Goal: Task Accomplishment & Management: Use online tool/utility

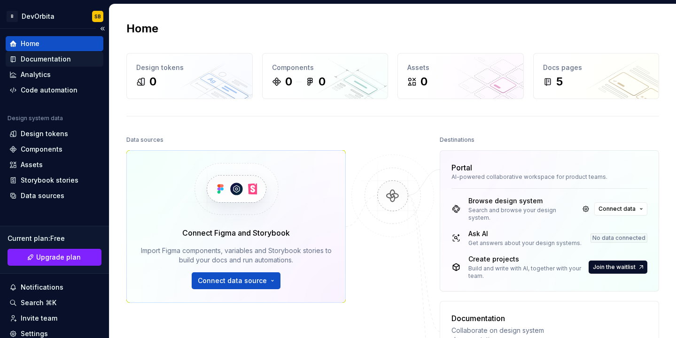
click at [64, 54] on div "Documentation" at bounding box center [55, 59] width 98 height 15
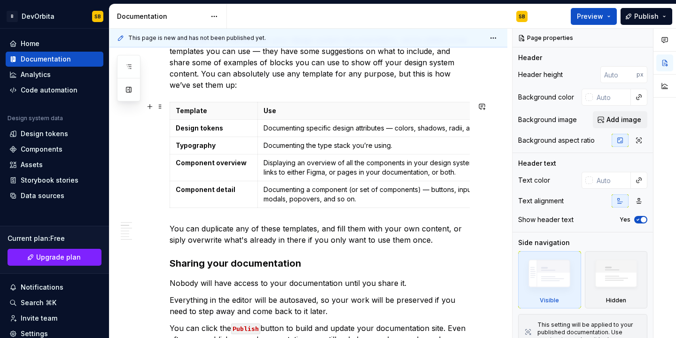
scroll to position [257, 0]
click at [210, 130] on strong "Design tokens" at bounding box center [199, 127] width 47 height 8
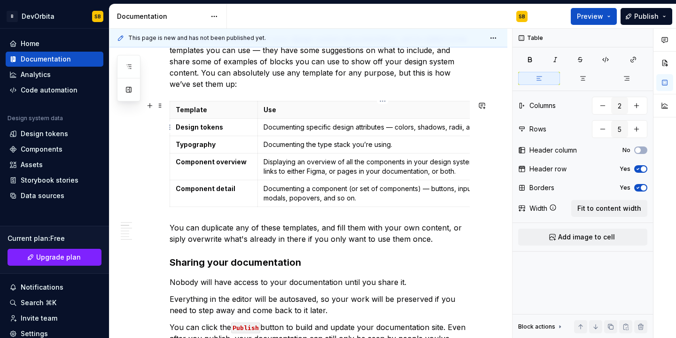
click at [315, 127] on p "Documenting specific design attributes — colors, shadows, radii, and so on." at bounding box center [383, 127] width 238 height 9
click at [376, 125] on p "Documenting specific design attributes — colors, shadows, radii, and so on." at bounding box center [383, 127] width 238 height 9
click at [424, 129] on p "Documenting specific design attributes — colors, shadows, radii, and so on." at bounding box center [383, 127] width 238 height 9
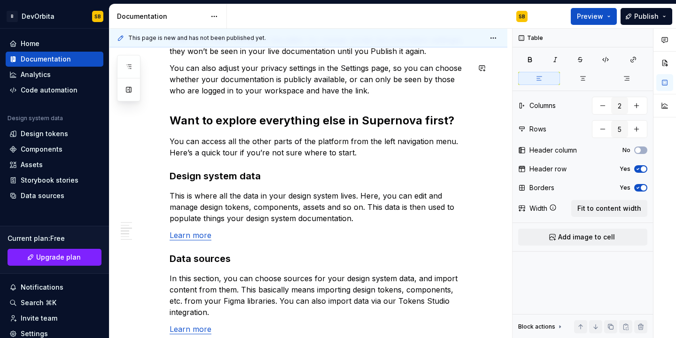
scroll to position [681, 0]
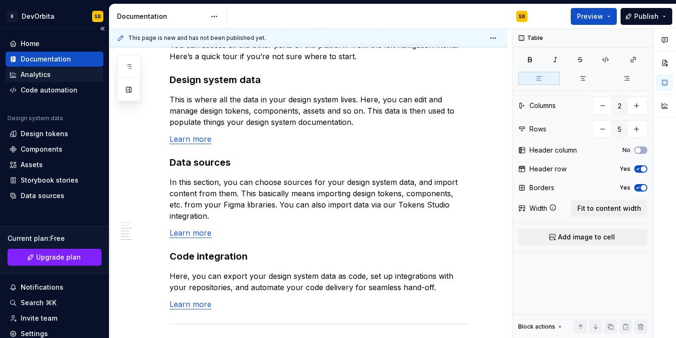
click at [44, 78] on div "Analytics" at bounding box center [36, 74] width 30 height 9
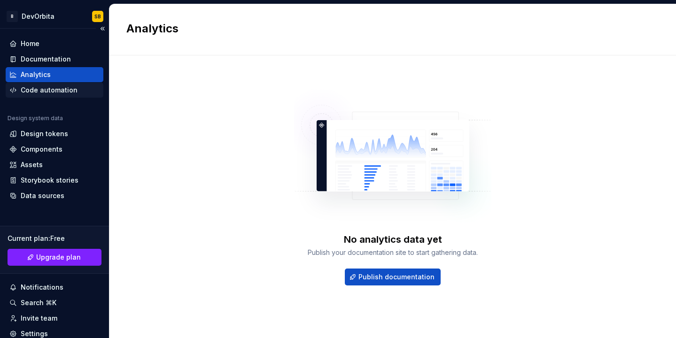
click at [45, 96] on div "Code automation" at bounding box center [55, 90] width 98 height 15
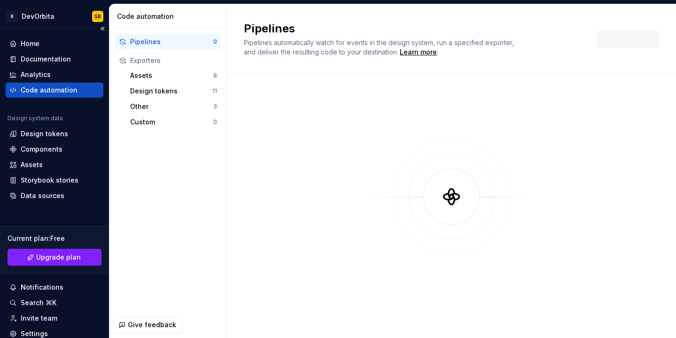
click at [43, 92] on div "Code automation" at bounding box center [49, 90] width 57 height 9
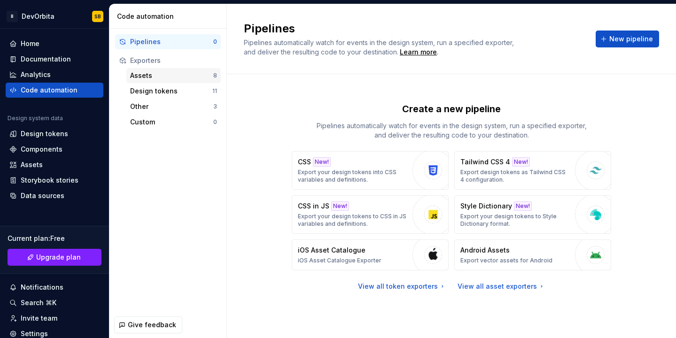
click at [187, 70] on div "Assets 8" at bounding box center [173, 75] width 94 height 15
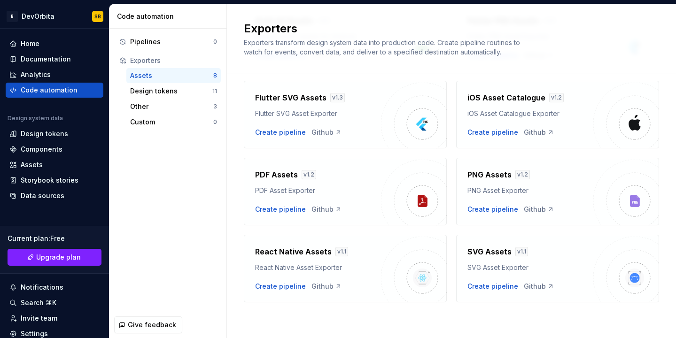
scroll to position [110, 0]
click at [195, 89] on div "Design tokens" at bounding box center [171, 90] width 82 height 9
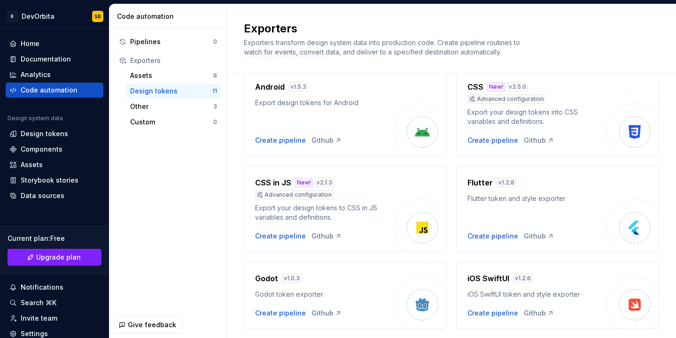
scroll to position [43, 0]
click at [170, 102] on div "Other" at bounding box center [171, 106] width 83 height 9
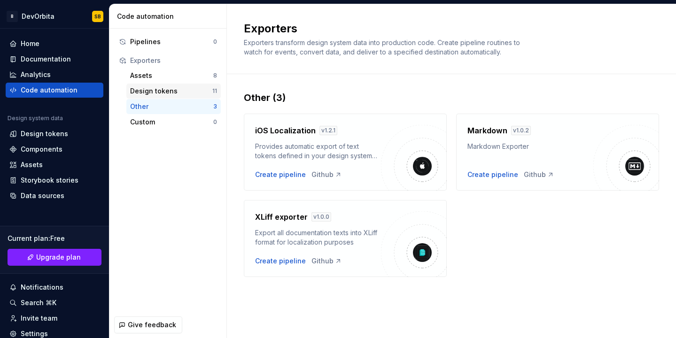
click at [165, 86] on div "Design tokens 11" at bounding box center [173, 91] width 94 height 15
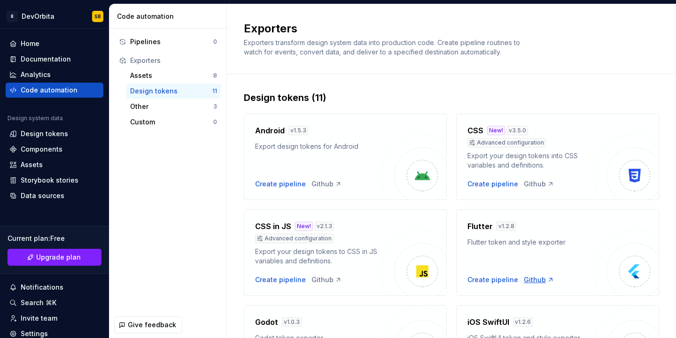
click at [535, 280] on div "Github" at bounding box center [539, 279] width 31 height 9
click at [505, 281] on div "Create pipeline" at bounding box center [493, 279] width 51 height 9
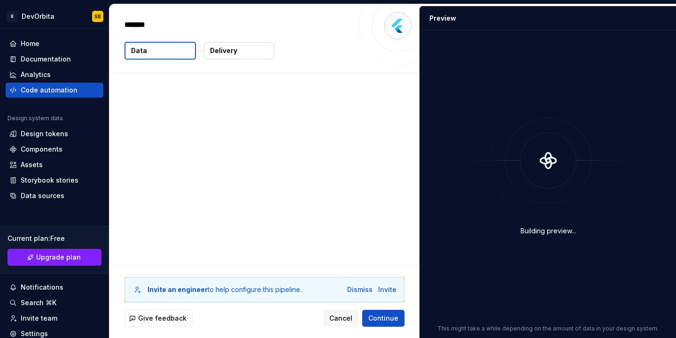
type textarea "*"
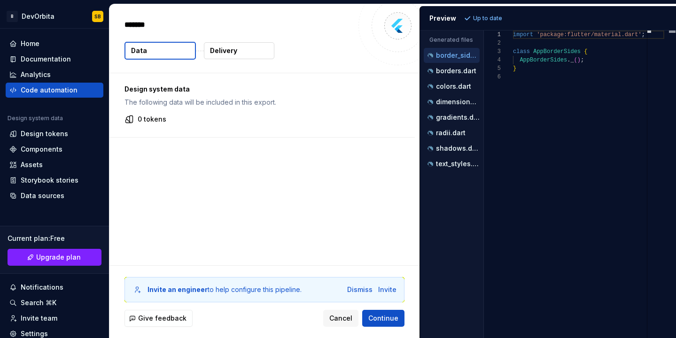
click at [446, 60] on button "border_sides.dart" at bounding box center [452, 55] width 56 height 10
click at [450, 71] on p "borders.dart" at bounding box center [456, 71] width 40 height 8
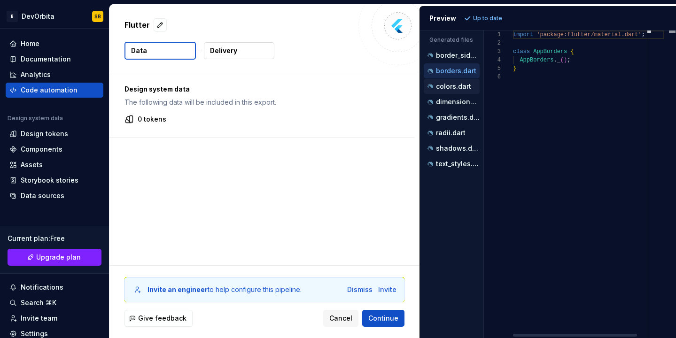
click at [445, 86] on p "colors.dart" at bounding box center [453, 87] width 35 height 8
click at [442, 98] on div "dimensions.dart" at bounding box center [453, 101] width 54 height 9
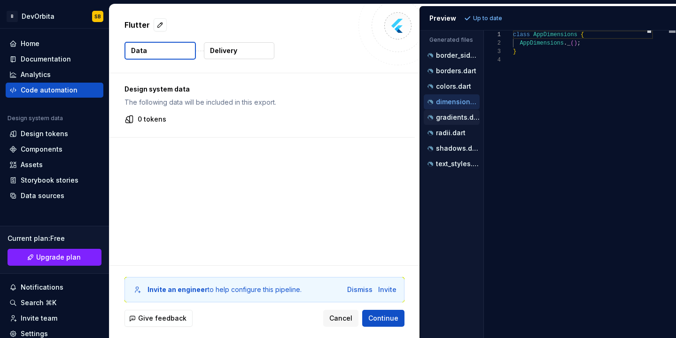
click at [442, 115] on p "gradients.dart" at bounding box center [458, 118] width 44 height 8
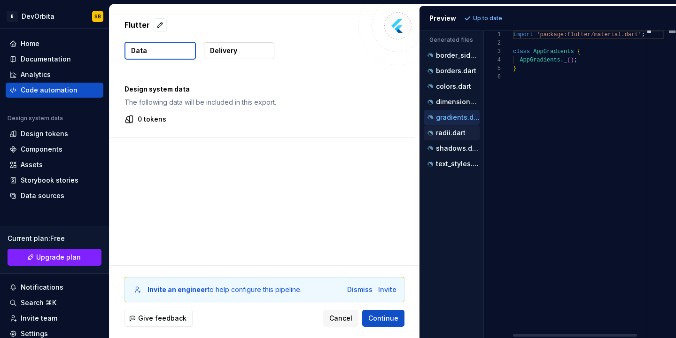
click at [438, 126] on div "radii.dart" at bounding box center [452, 132] width 56 height 15
click at [438, 141] on div "shadows.dart" at bounding box center [452, 148] width 56 height 15
click at [437, 133] on p "radii.dart" at bounding box center [451, 133] width 30 height 8
click at [436, 148] on p "shadows.dart" at bounding box center [458, 149] width 44 height 8
click at [436, 157] on div "text_styles.dart" at bounding box center [452, 163] width 56 height 15
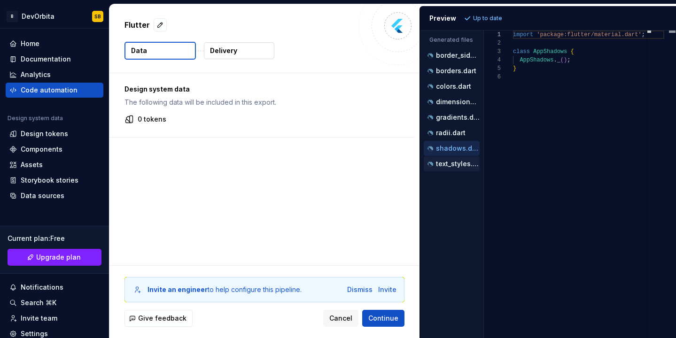
click at [436, 167] on p "text_styles.dart" at bounding box center [458, 164] width 44 height 8
click at [444, 54] on p "border_sides.dart" at bounding box center [458, 56] width 44 height 8
type textarea "**********"
click at [437, 17] on div "Preview" at bounding box center [442, 18] width 27 height 9
click at [475, 15] on p "Up to date" at bounding box center [487, 19] width 29 height 8
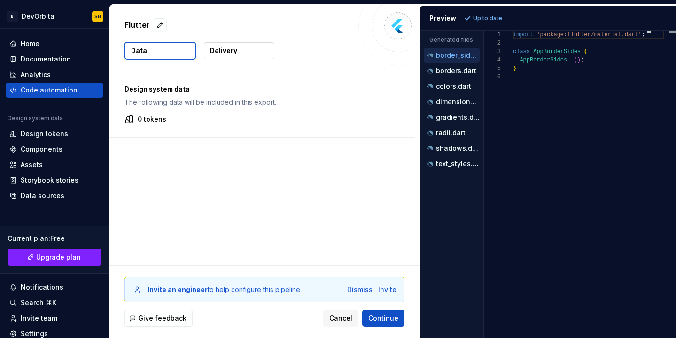
click at [344, 235] on div "Design system data The following data will be included in this export. 0 tokens" at bounding box center [264, 169] width 310 height 192
click at [358, 289] on div "Dismiss" at bounding box center [359, 289] width 25 height 9
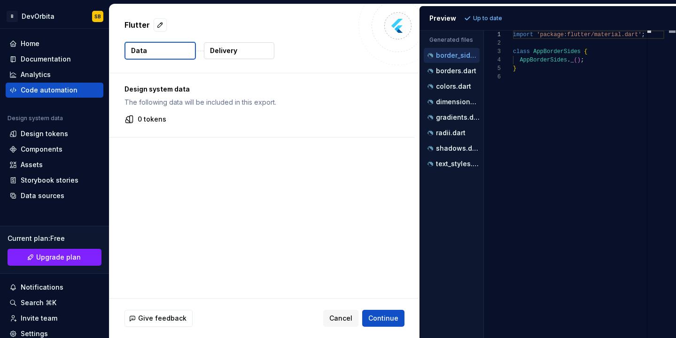
click at [165, 119] on div "0 tokens" at bounding box center [262, 119] width 275 height 9
click at [234, 49] on p "Delivery" at bounding box center [223, 50] width 27 height 9
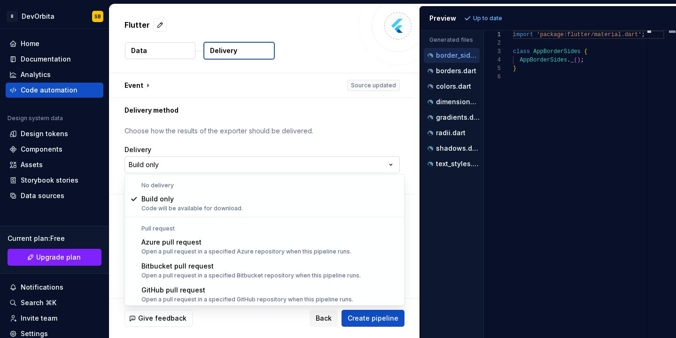
click at [169, 164] on html "**********" at bounding box center [338, 169] width 676 height 338
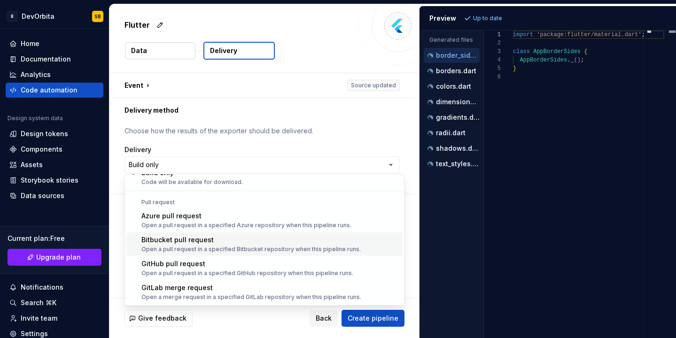
scroll to position [26, 0]
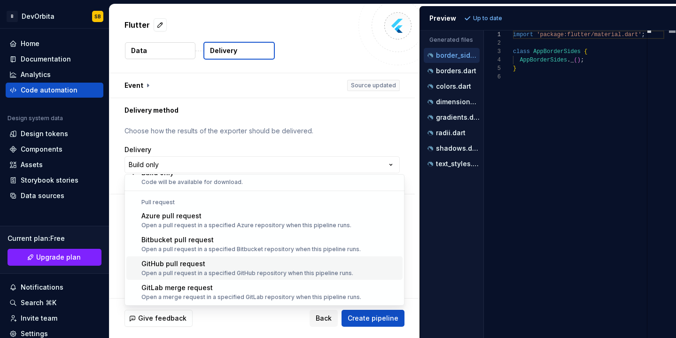
select select "******"
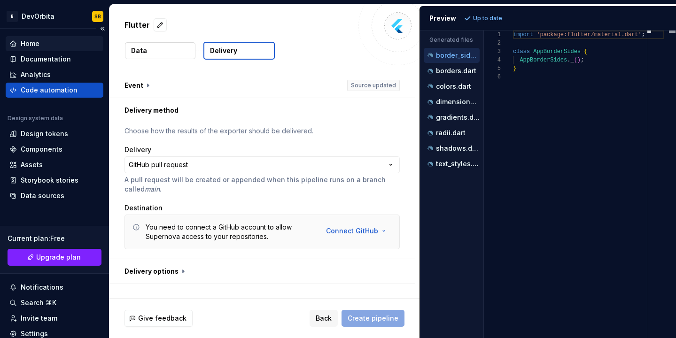
click at [31, 43] on div "Home" at bounding box center [30, 43] width 19 height 9
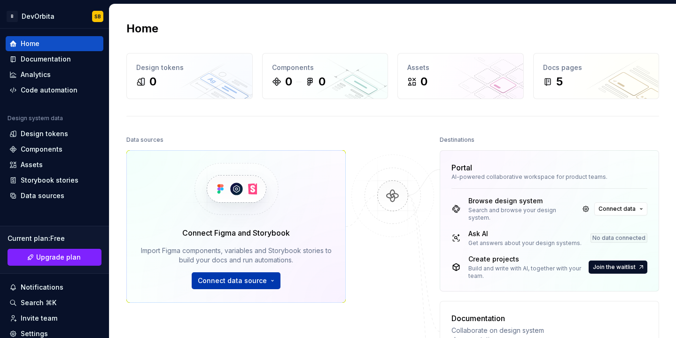
click at [271, 281] on button "Connect data source" at bounding box center [236, 281] width 89 height 17
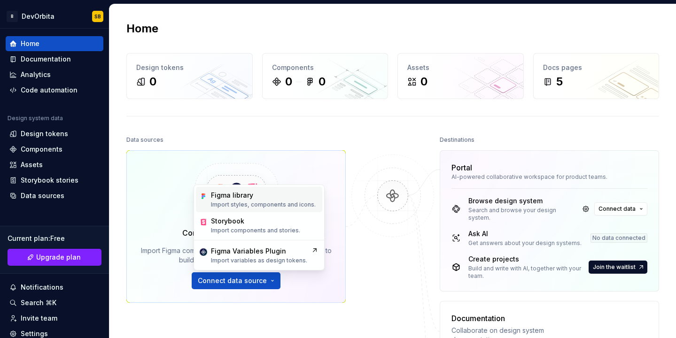
click at [258, 200] on div "Figma library" at bounding box center [263, 195] width 105 height 9
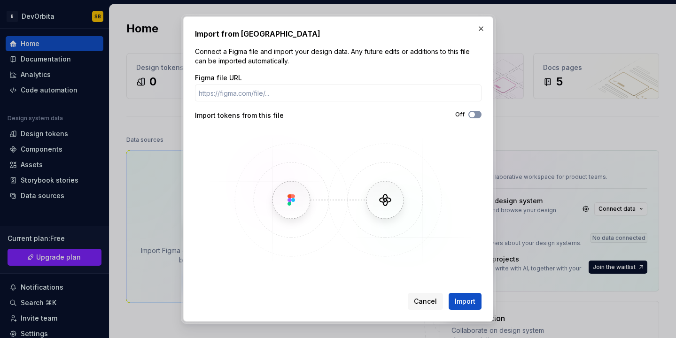
click at [474, 118] on button "Off" at bounding box center [474, 115] width 13 height 8
click at [474, 118] on button "On" at bounding box center [474, 115] width 13 height 8
click at [423, 295] on button "Cancel" at bounding box center [425, 301] width 35 height 17
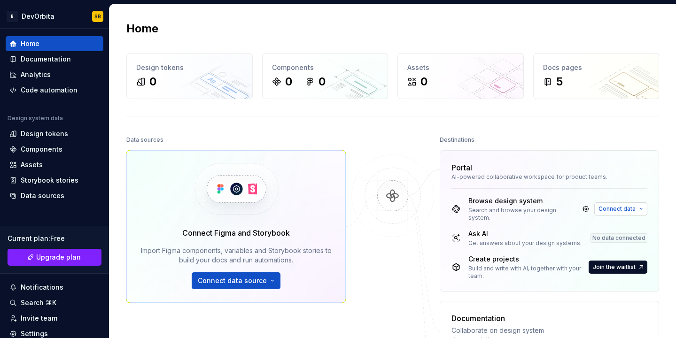
click at [623, 203] on button "Connect data" at bounding box center [620, 209] width 53 height 13
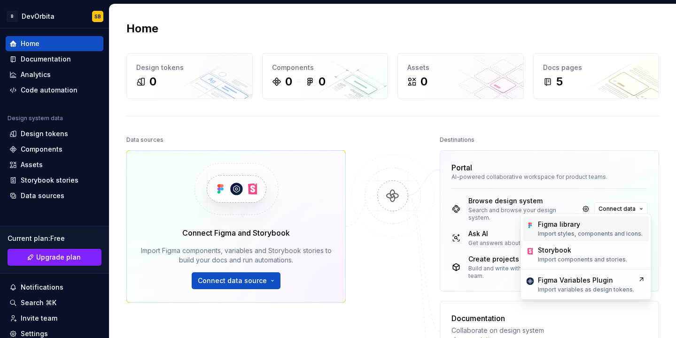
click at [618, 231] on p "Import styles, components and icons." at bounding box center [590, 234] width 105 height 8
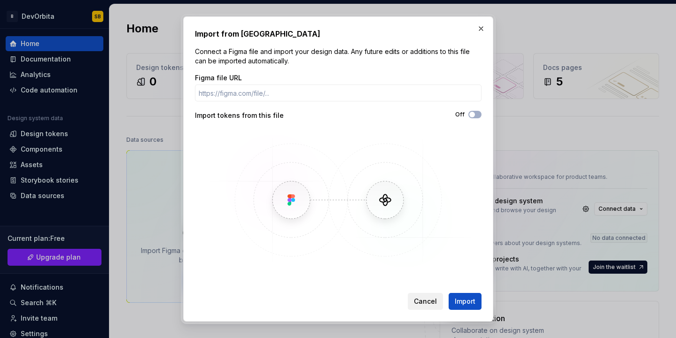
click at [429, 297] on span "Cancel" at bounding box center [425, 301] width 23 height 9
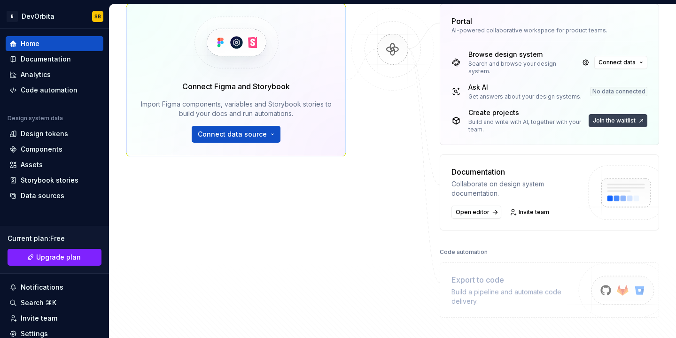
scroll to position [147, 0]
